Goal: Transaction & Acquisition: Download file/media

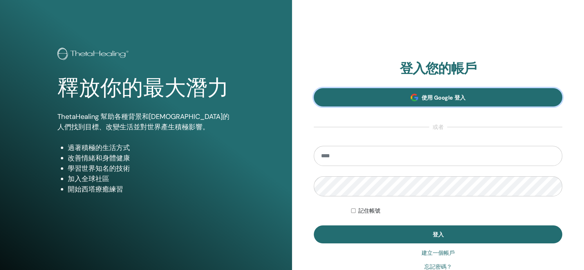
click at [445, 96] on font "使用 Google 登入" at bounding box center [443, 97] width 44 height 7
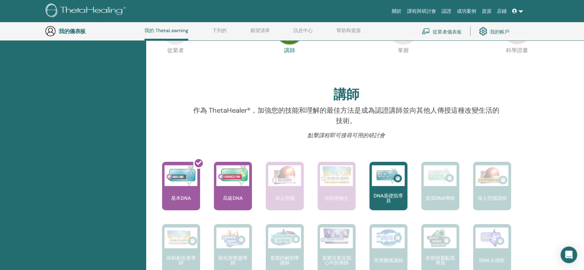
scroll to position [95, 0]
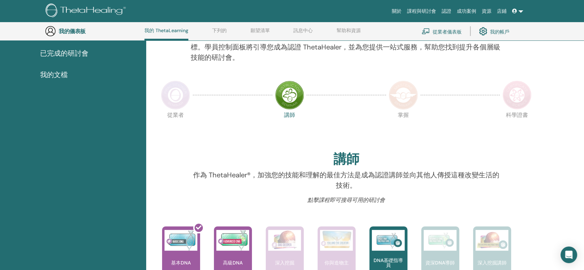
click at [170, 97] on img at bounding box center [175, 94] width 29 height 29
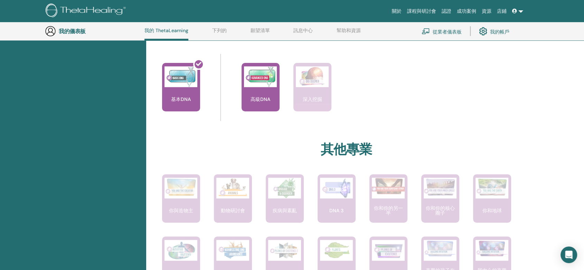
scroll to position [248, 0]
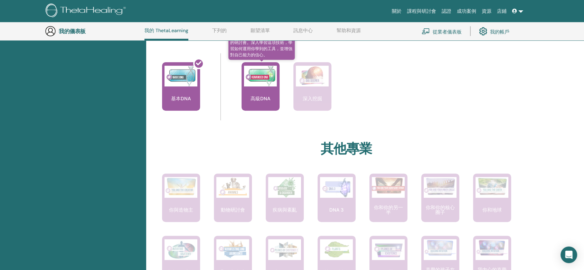
click at [262, 79] on img at bounding box center [260, 76] width 33 height 21
click at [256, 81] on img at bounding box center [260, 76] width 33 height 21
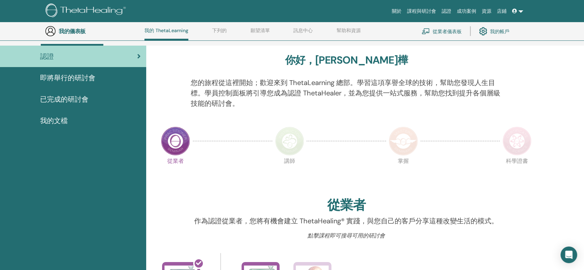
scroll to position [0, 0]
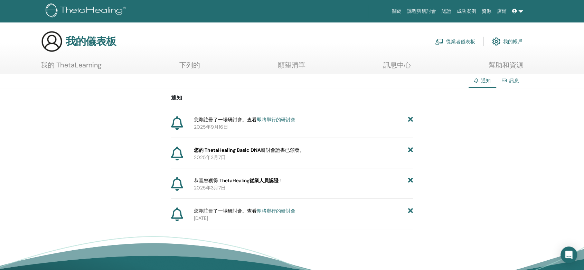
click at [91, 66] on font "我的 ThetaLearning" at bounding box center [71, 64] width 61 height 9
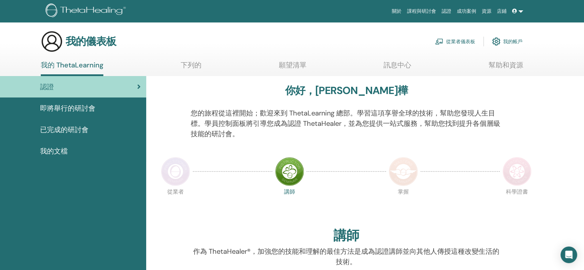
click at [71, 130] on font "已完成的研討會" at bounding box center [64, 129] width 48 height 9
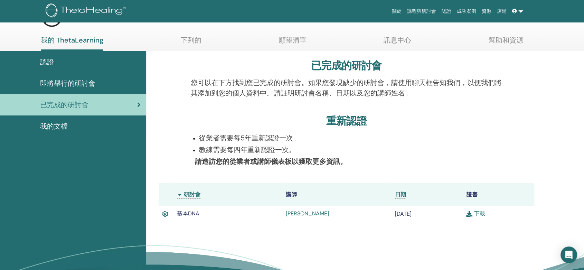
scroll to position [38, 0]
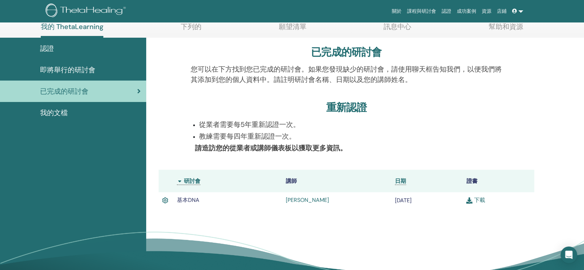
click at [166, 81] on div at bounding box center [169, 78] width 32 height 29
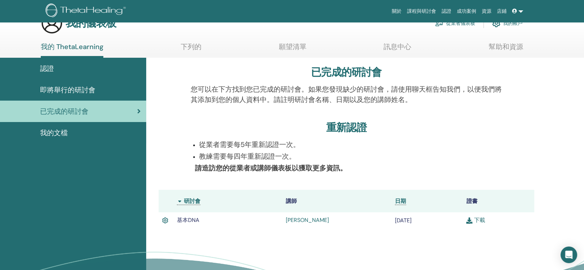
scroll to position [0, 0]
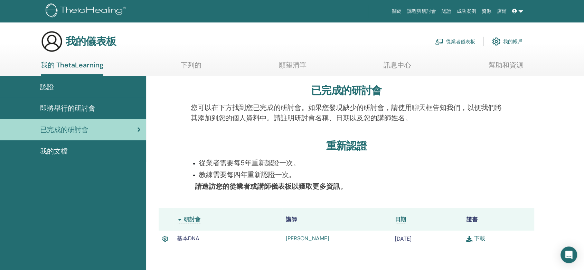
click at [90, 104] on font "即將舉行的研討會" at bounding box center [67, 108] width 55 height 9
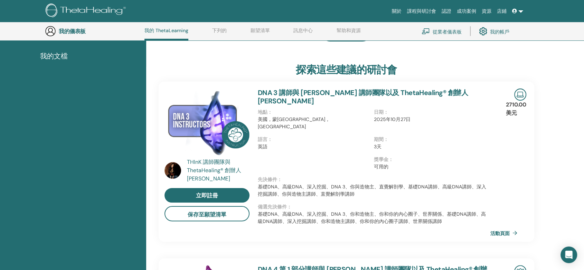
scroll to position [56, 0]
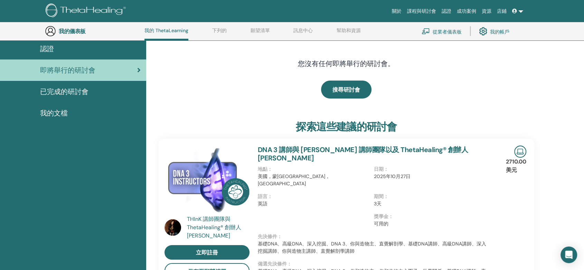
click at [81, 112] on div "我的文檔" at bounding box center [73, 113] width 135 height 10
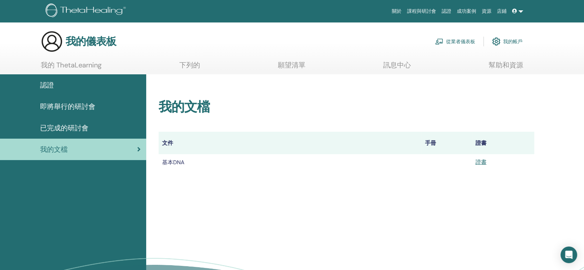
click at [91, 129] on div "已完成的研討會" at bounding box center [73, 128] width 135 height 10
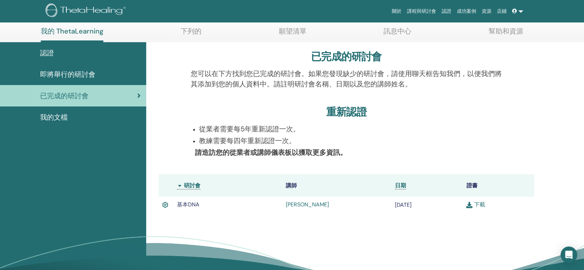
scroll to position [38, 0]
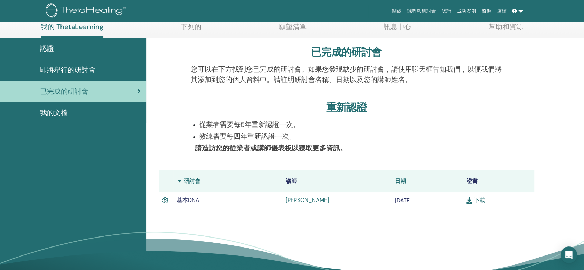
click at [298, 198] on font "[PERSON_NAME]" at bounding box center [307, 199] width 43 height 7
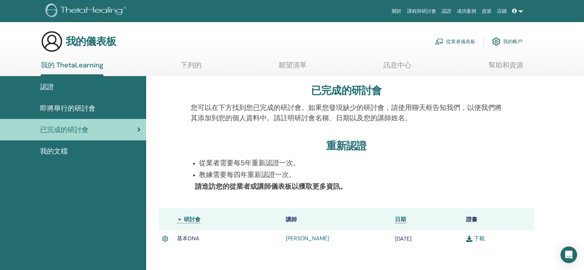
scroll to position [38, 0]
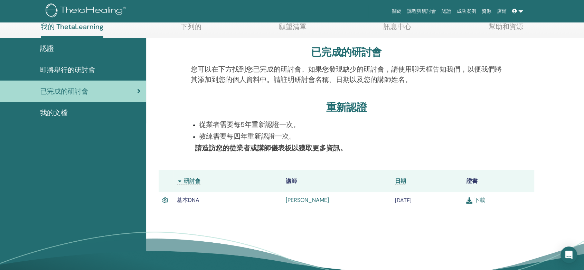
click at [166, 95] on div "已完成的研討會 您可以在下方找到您已完成的研討會。如果您發現缺少的研討會，請使用聊天框告知我們，以便我們將其添加到您的個人資料中。請註明研討會名稱、日期以及您…" at bounding box center [346, 131] width 392 height 187
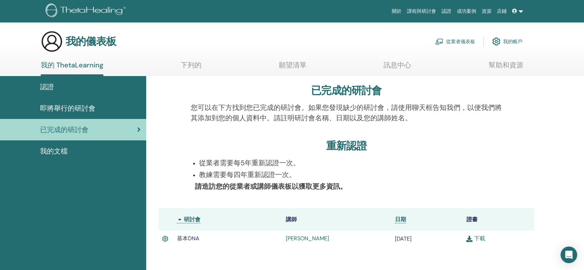
click at [518, 10] on span at bounding box center [515, 11] width 6 height 6
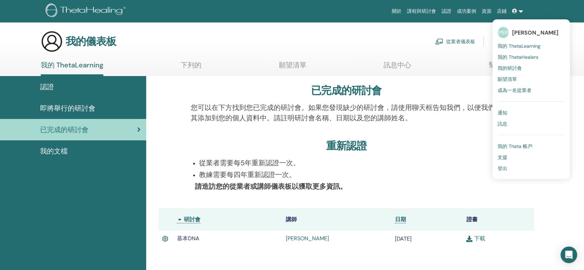
click at [507, 169] on font "登出" at bounding box center [502, 168] width 10 height 6
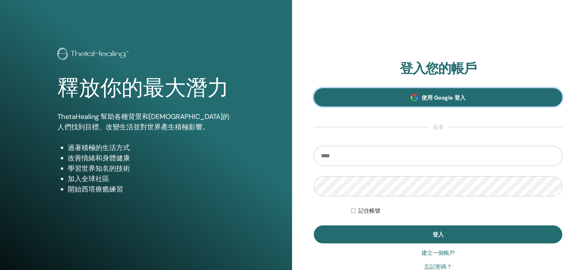
click at [419, 98] on link "使用 Google 登入" at bounding box center [438, 97] width 248 height 18
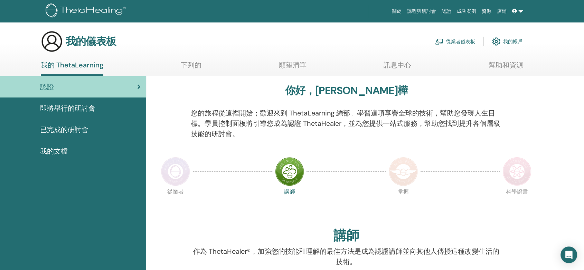
click at [71, 125] on font "已完成的研討會" at bounding box center [64, 129] width 48 height 9
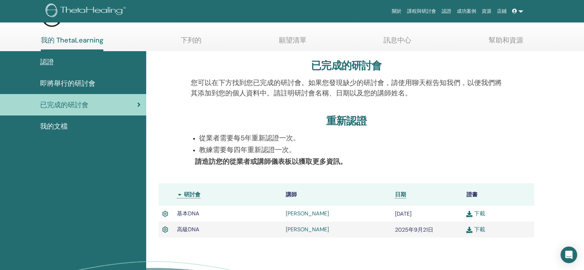
scroll to position [38, 0]
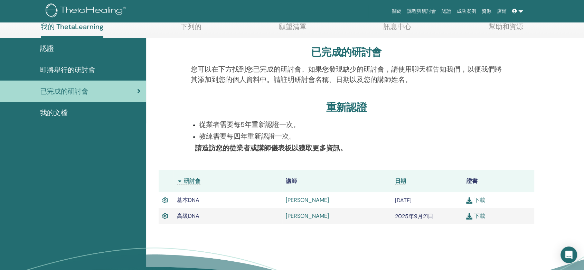
click at [484, 218] on font "下載" at bounding box center [478, 215] width 11 height 7
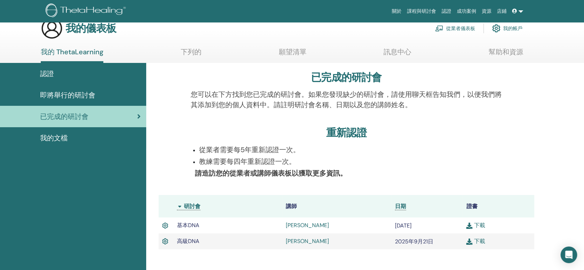
scroll to position [0, 0]
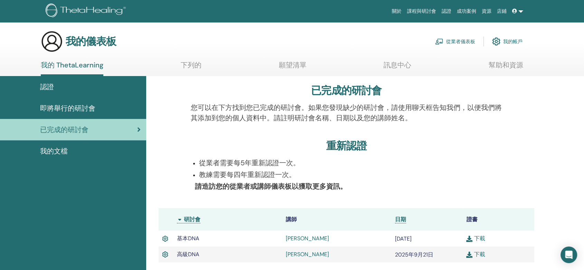
click at [522, 8] on link at bounding box center [517, 11] width 17 height 13
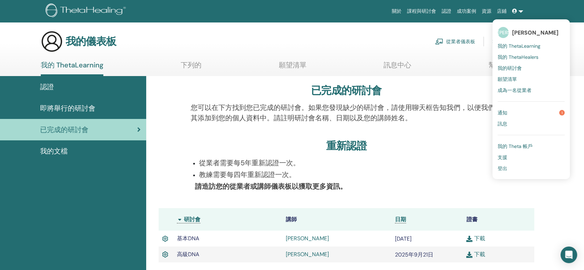
click at [513, 109] on link "通知 1" at bounding box center [530, 112] width 67 height 11
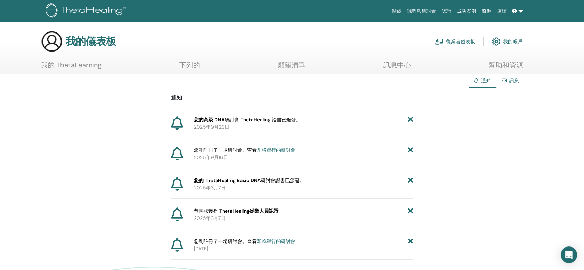
click at [519, 13] on link at bounding box center [517, 11] width 17 height 13
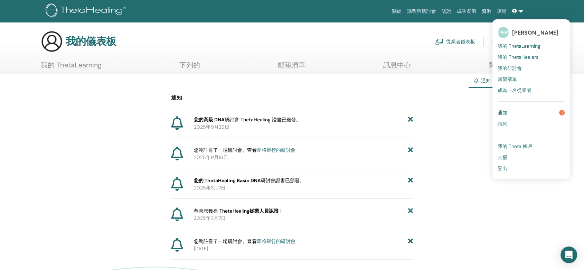
click at [468, 181] on div "通知 您的高級 DNA 研討會 ThetaHealing 證書 已頒發。 2025年9月29日 您剛註冊了一場研討會。查看 即將舉行的研討會 2025年9月1…" at bounding box center [292, 173] width 584 height 171
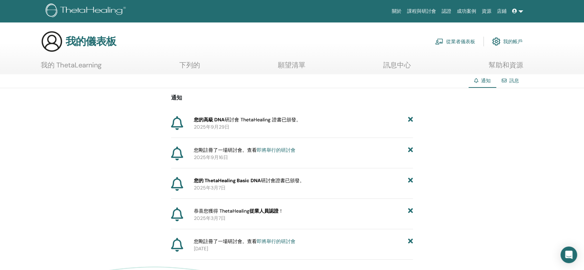
click at [521, 12] on link at bounding box center [517, 11] width 17 height 13
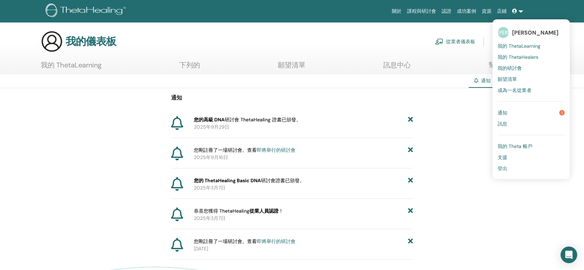
click at [521, 12] on link at bounding box center [517, 11] width 17 height 13
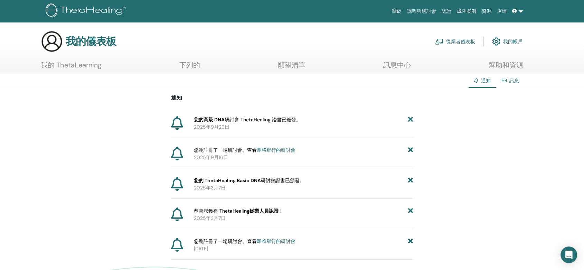
click at [520, 12] on link at bounding box center [517, 11] width 17 height 13
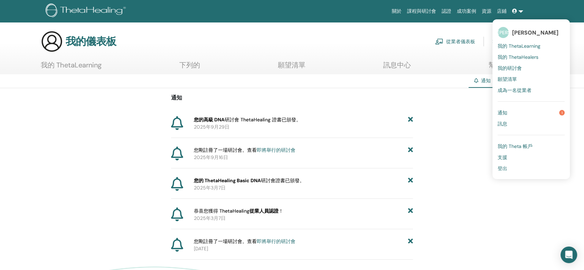
click at [510, 170] on link "登出" at bounding box center [530, 168] width 67 height 11
